Goal: Transaction & Acquisition: Purchase product/service

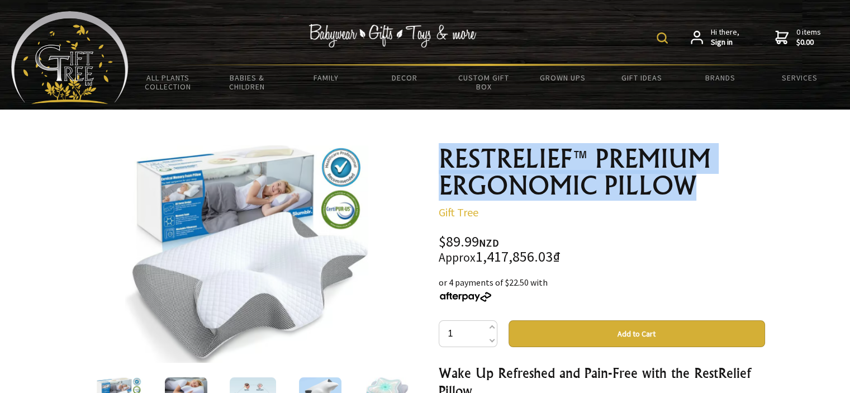
drag, startPoint x: 440, startPoint y: 163, endPoint x: 697, endPoint y: 184, distance: 257.3
click at [697, 184] on h1 "RESTRELIEF™ PREMIUM ERGONOMIC PILLOW" at bounding box center [601, 172] width 326 height 54
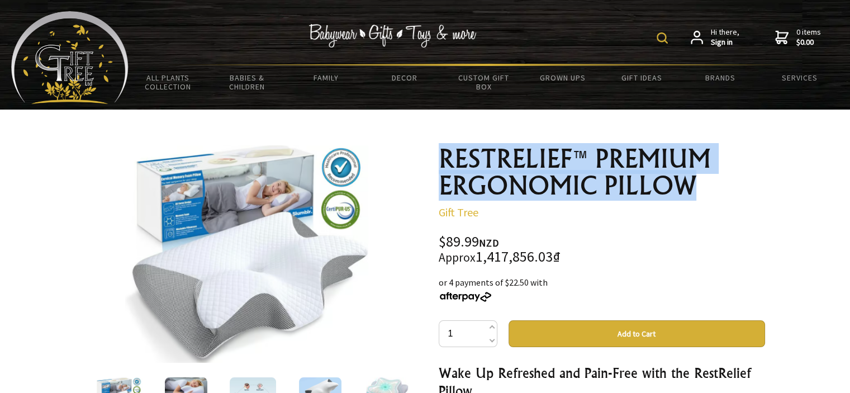
drag, startPoint x: 701, startPoint y: 187, endPoint x: 426, endPoint y: 168, distance: 275.5
click at [530, 185] on h1 "RESTRELIEF™ PREMIUM ERGONOMIC PILLOW" at bounding box center [601, 172] width 326 height 54
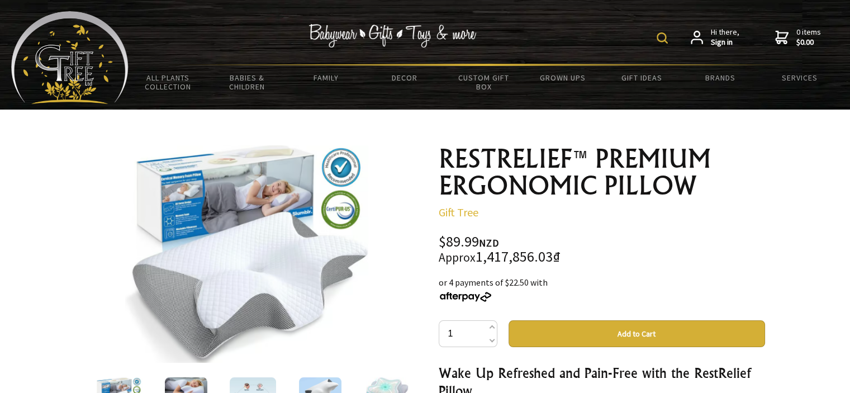
scroll to position [56, 0]
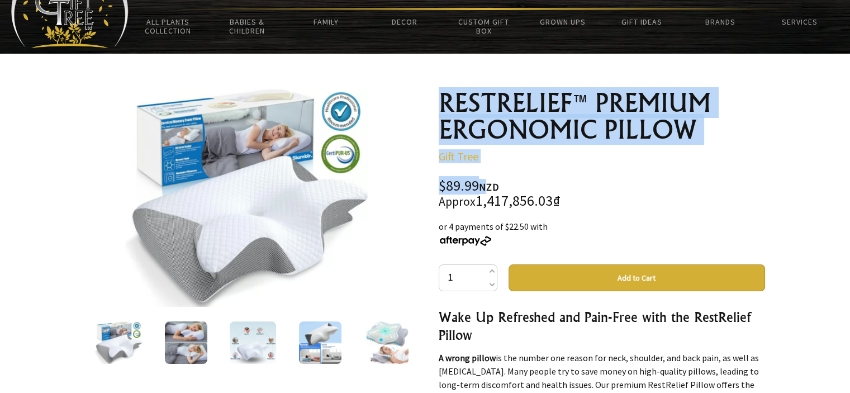
drag, startPoint x: 480, startPoint y: 185, endPoint x: 422, endPoint y: 191, distance: 59.0
click at [457, 190] on div "$89.99 NZD Approx 1,417,856.03₫" at bounding box center [601, 194] width 326 height 30
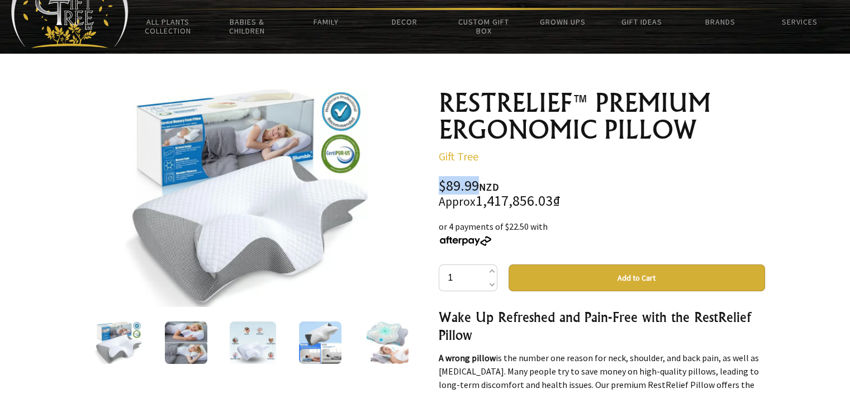
drag, startPoint x: 476, startPoint y: 187, endPoint x: 432, endPoint y: 192, distance: 43.9
click at [471, 187] on div "$89.99 NZD Approx 1,417,856.03₫" at bounding box center [601, 194] width 326 height 30
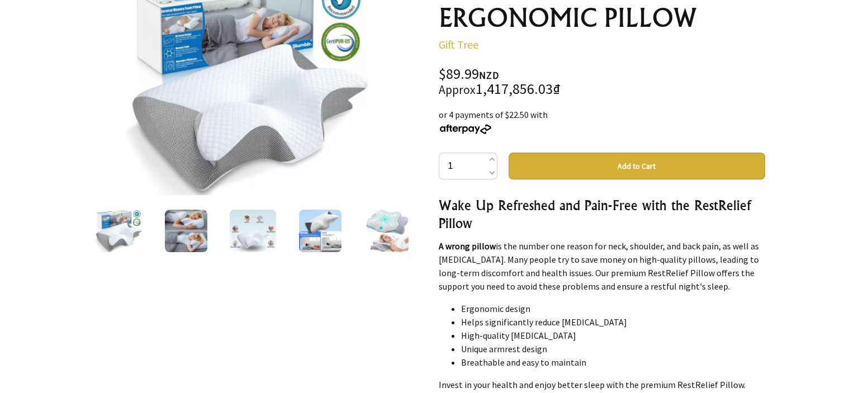
click at [290, 233] on div at bounding box center [320, 230] width 67 height 47
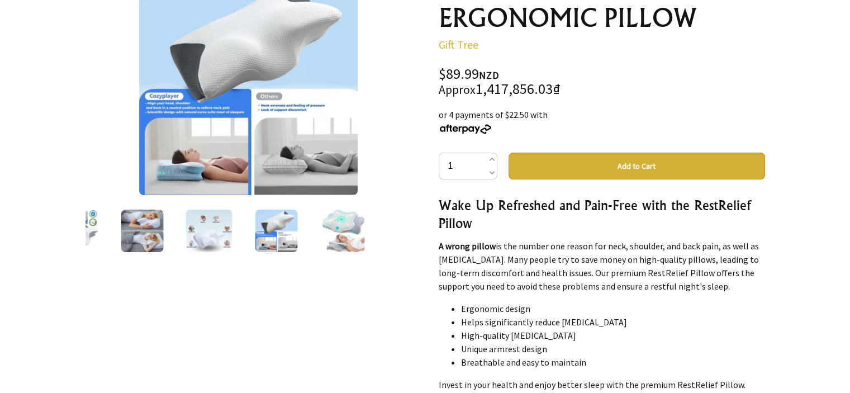
scroll to position [112, 0]
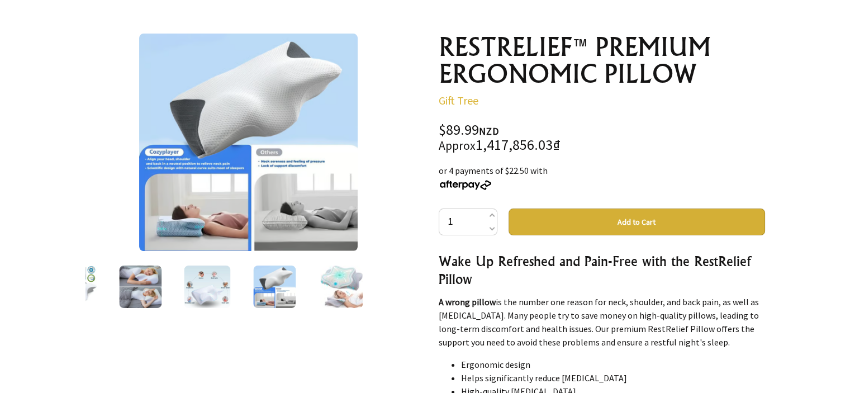
click at [158, 291] on img at bounding box center [140, 286] width 42 height 42
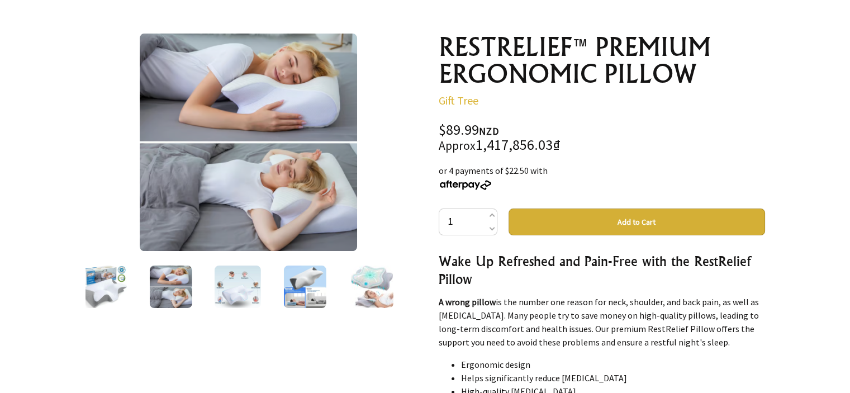
click at [121, 294] on img at bounding box center [103, 286] width 49 height 42
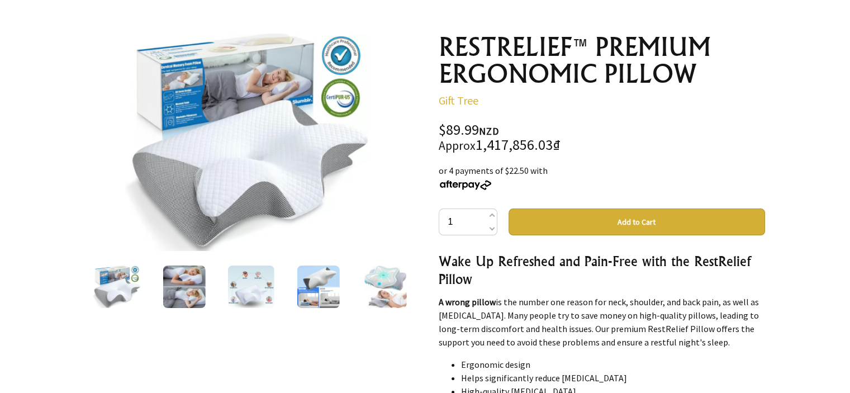
click at [385, 291] on img at bounding box center [385, 286] width 42 height 42
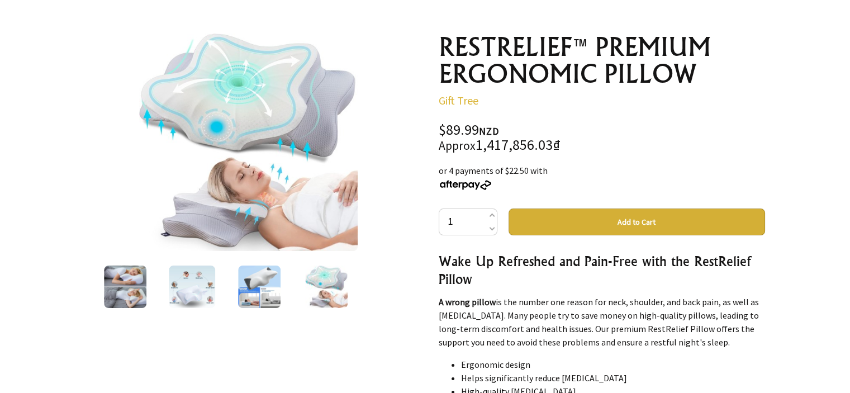
click at [370, 291] on oncord-rotator at bounding box center [248, 286] width 326 height 47
